Goal: Transaction & Acquisition: Book appointment/travel/reservation

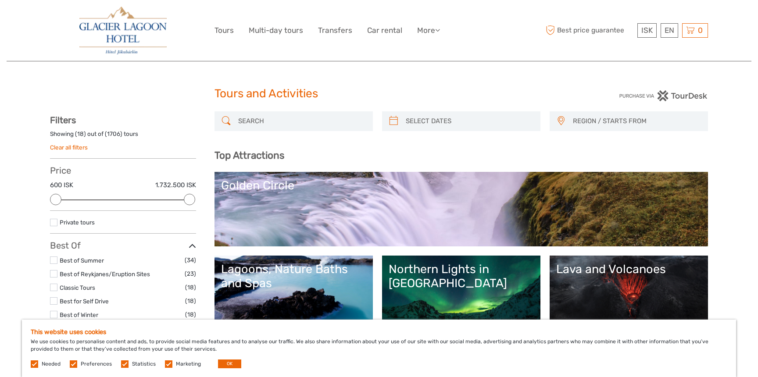
select select
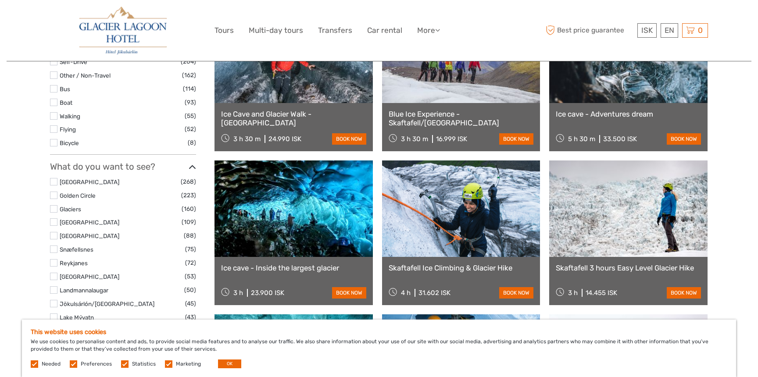
scroll to position [359, 0]
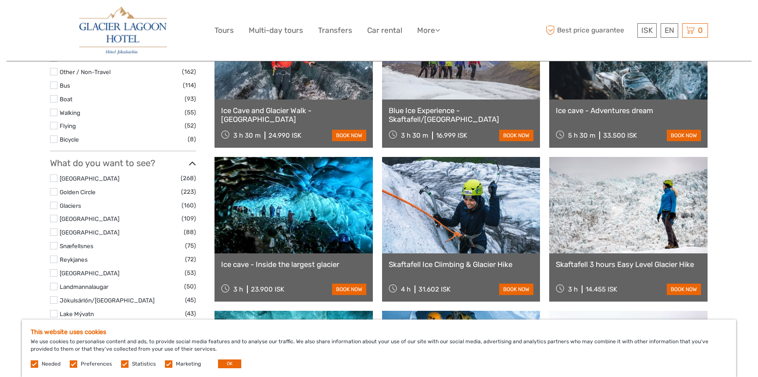
click at [301, 222] on link at bounding box center [294, 205] width 158 height 97
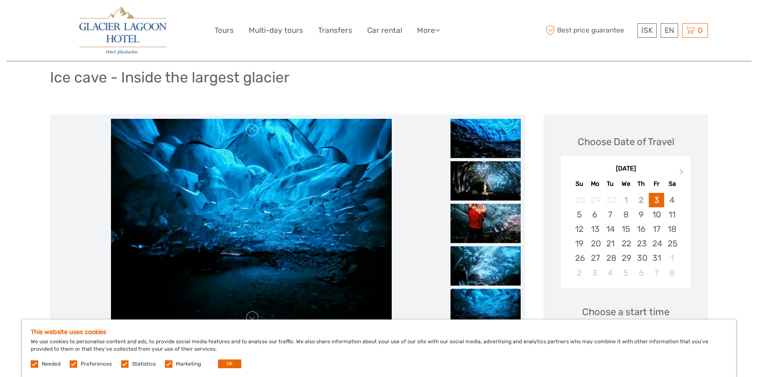
scroll to position [59, 0]
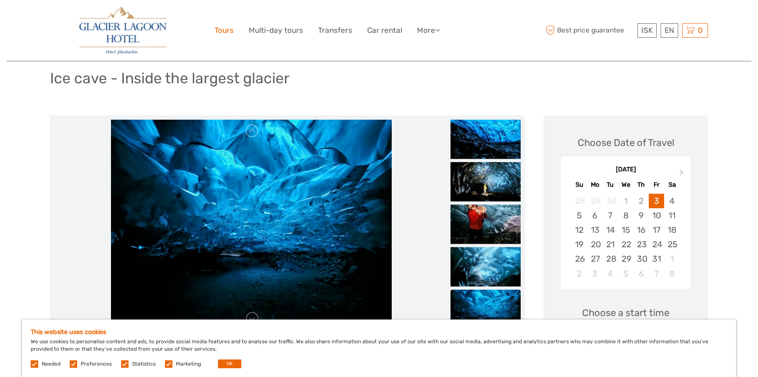
click at [223, 27] on link "Tours" at bounding box center [224, 30] width 19 height 13
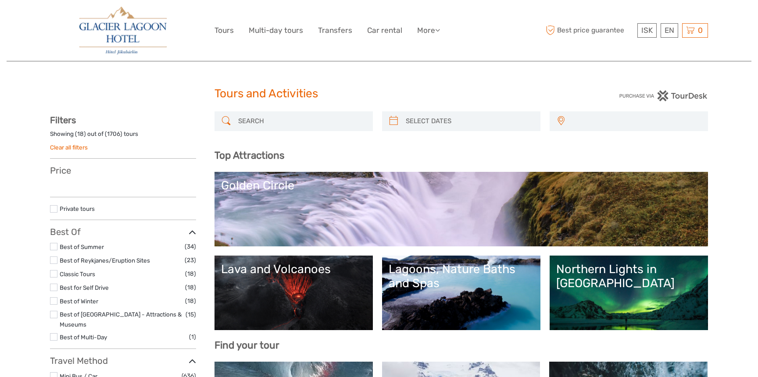
select select
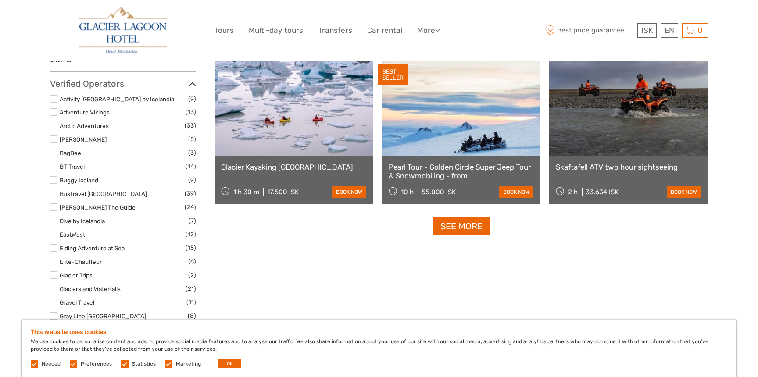
scroll to position [1080, 0]
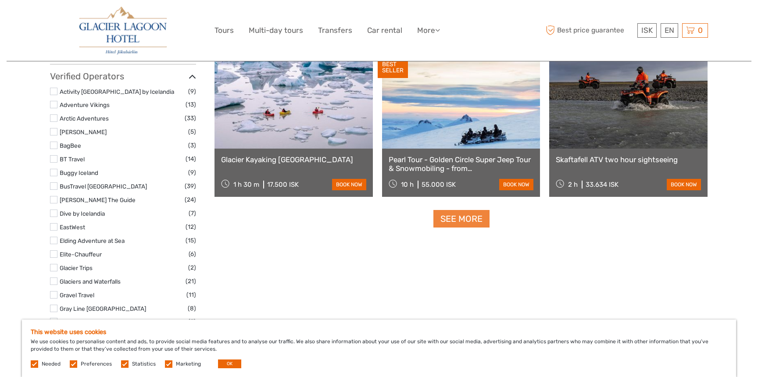
click at [460, 218] on link "See more" at bounding box center [462, 219] width 56 height 18
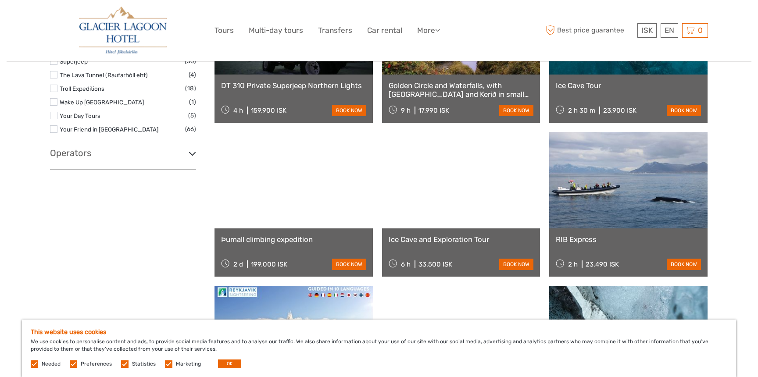
scroll to position [1561, 0]
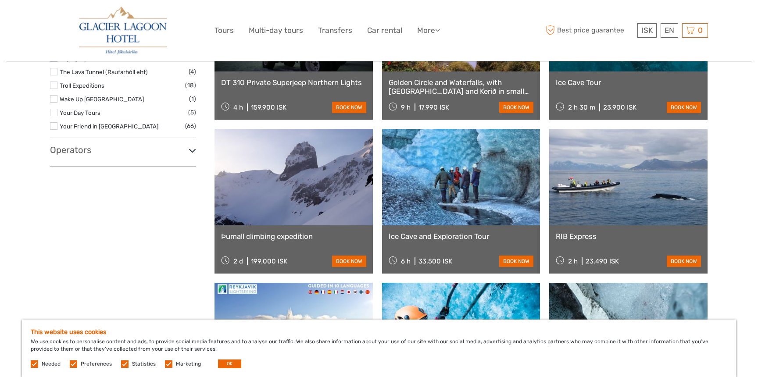
click at [585, 216] on link at bounding box center [628, 177] width 158 height 97
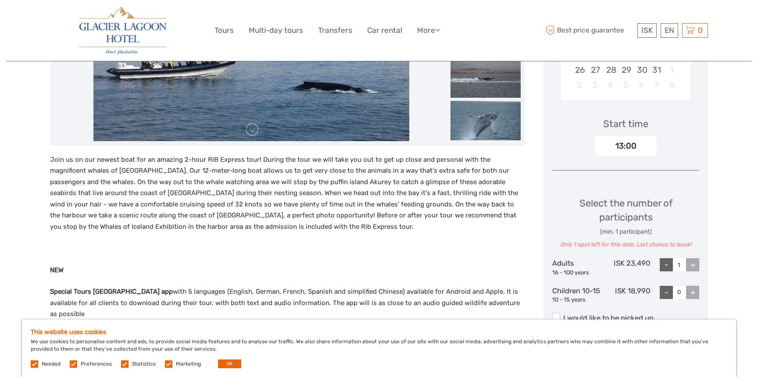
scroll to position [255, 0]
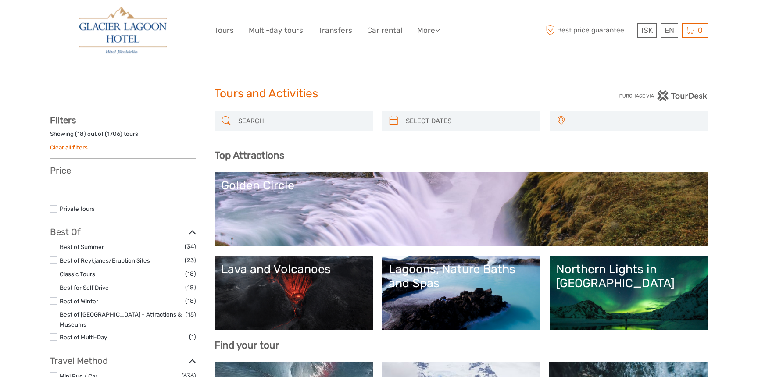
select select
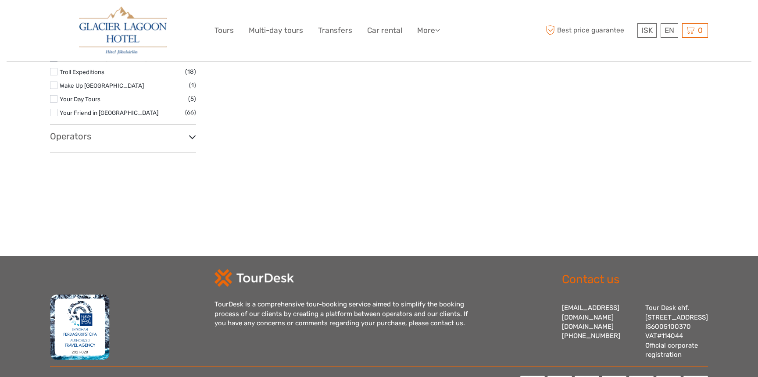
select select
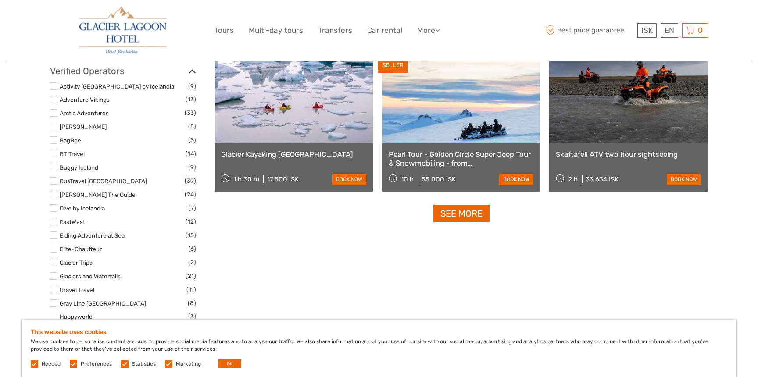
scroll to position [1083, 0]
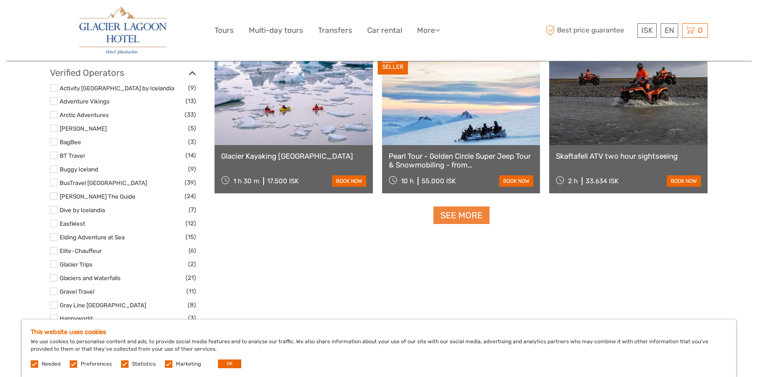
click at [462, 214] on link "See more" at bounding box center [462, 216] width 56 height 18
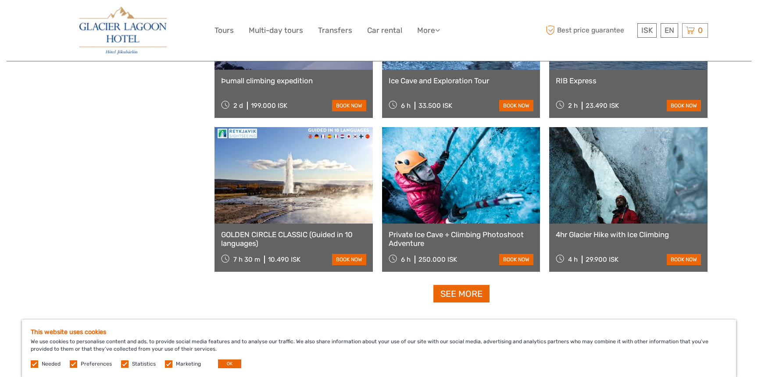
scroll to position [1717, 0]
click at [462, 294] on link "See more" at bounding box center [462, 294] width 56 height 18
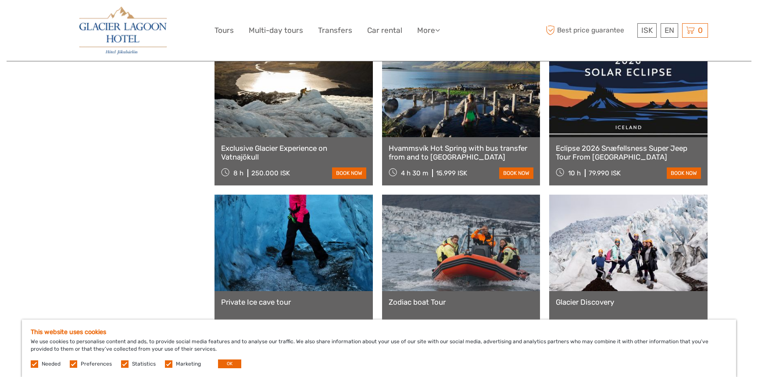
scroll to position [2574, 0]
click at [442, 286] on link at bounding box center [461, 242] width 158 height 97
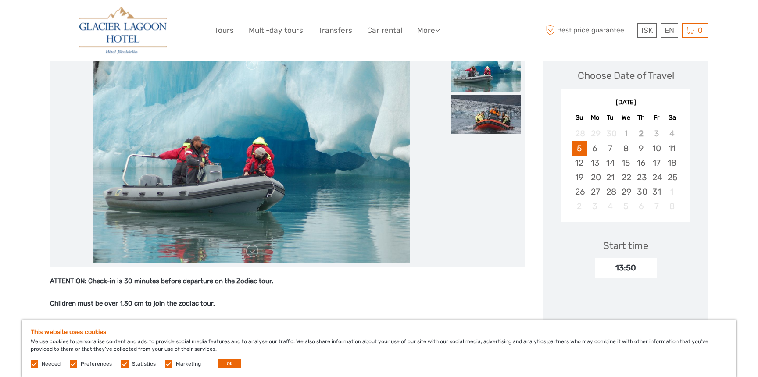
scroll to position [122, 0]
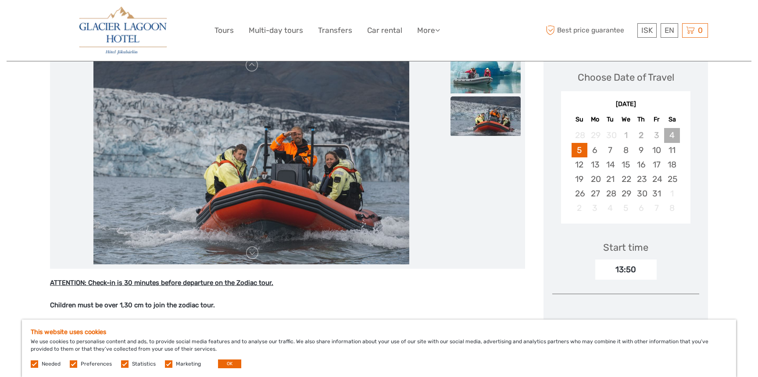
click at [672, 131] on div "4" at bounding box center [671, 135] width 15 height 14
click at [694, 180] on div "October 2025 Su Mo Tu We Th Fr Sa 28 29 30 1 2 3 4 5 6 7 8 9 10 11 12 13 14 15 …" at bounding box center [625, 159] width 147 height 140
